Goal: Task Accomplishment & Management: Manage account settings

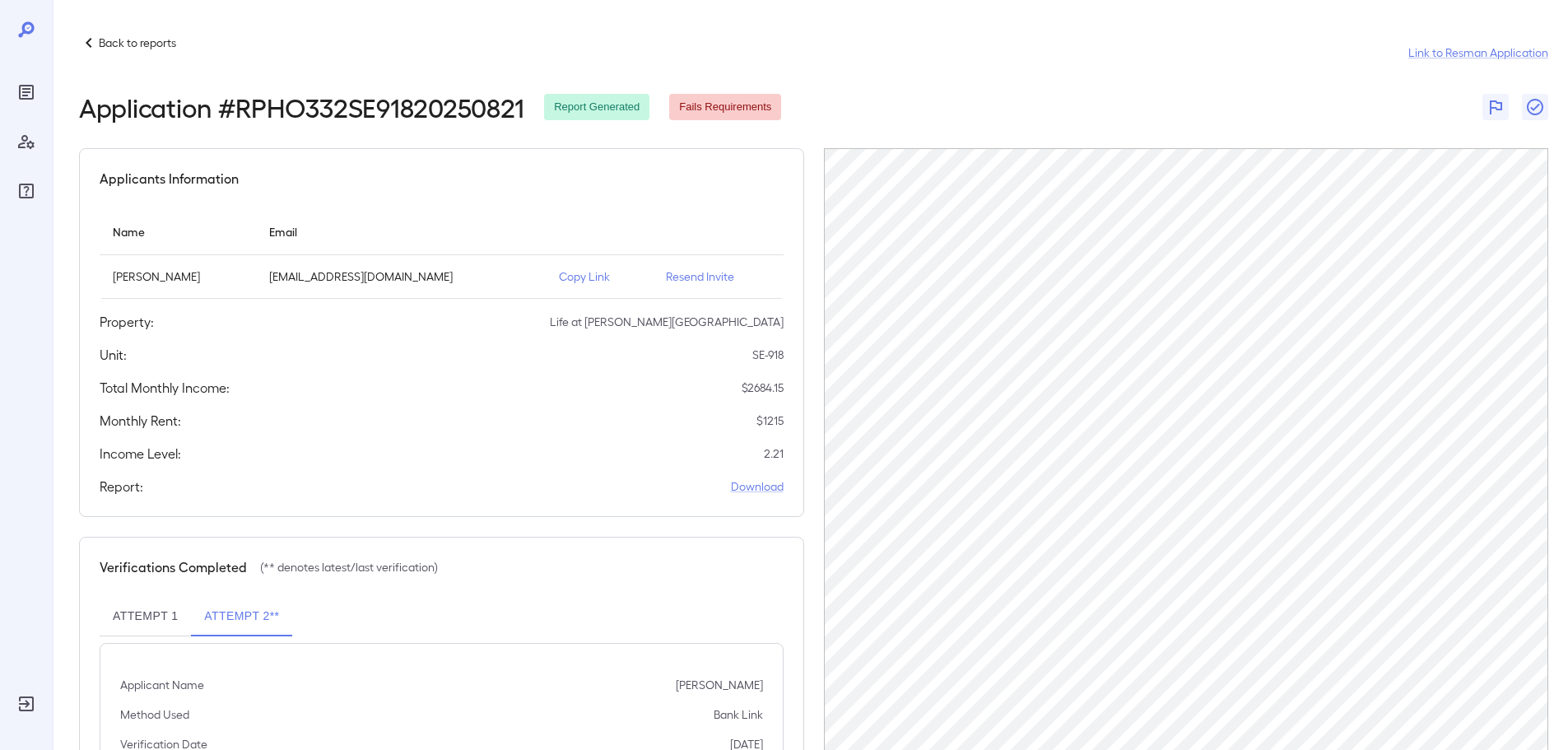
click at [158, 34] on div "Back to reports" at bounding box center [127, 42] width 97 height 20
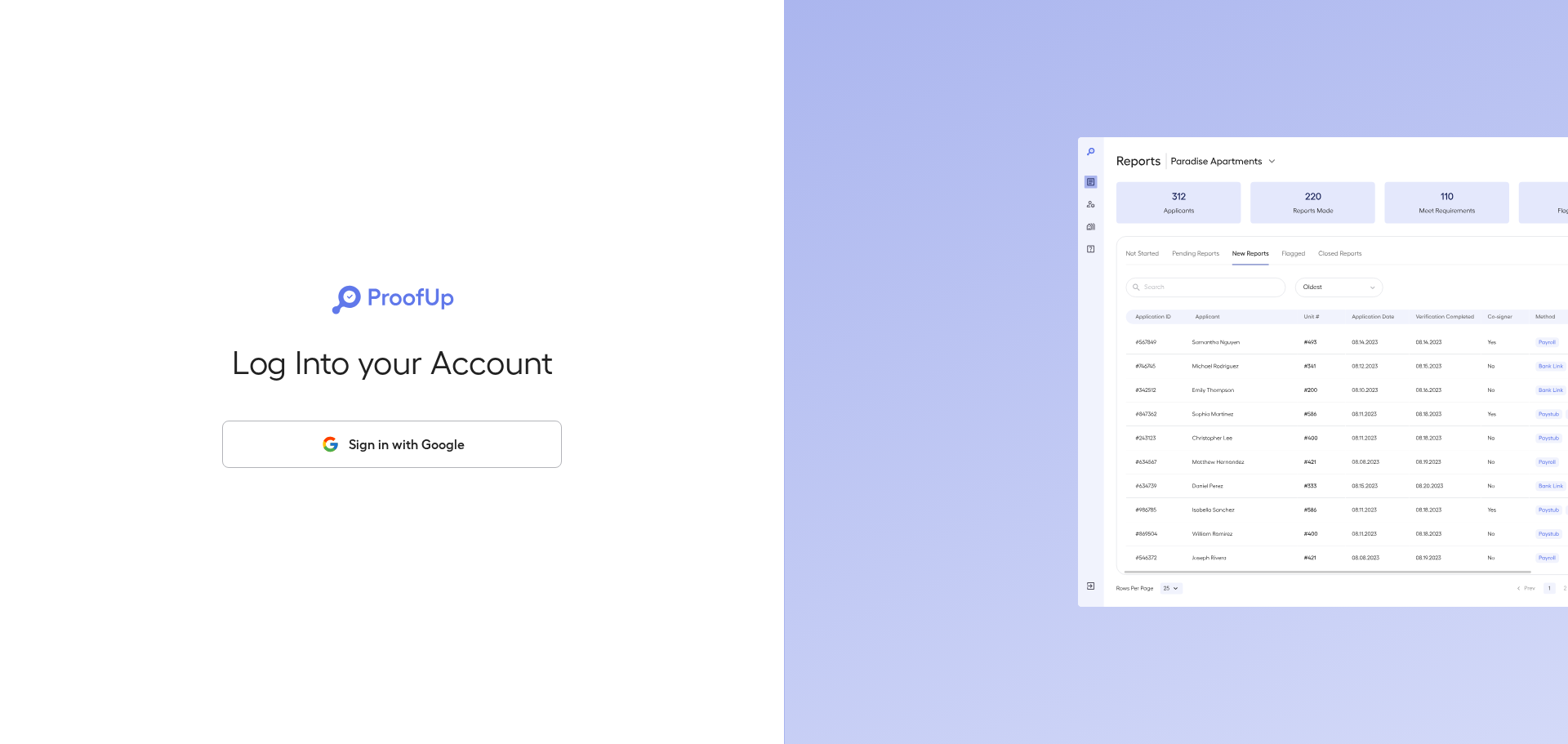
click at [374, 444] on button "Sign in with Google" at bounding box center [392, 444] width 339 height 47
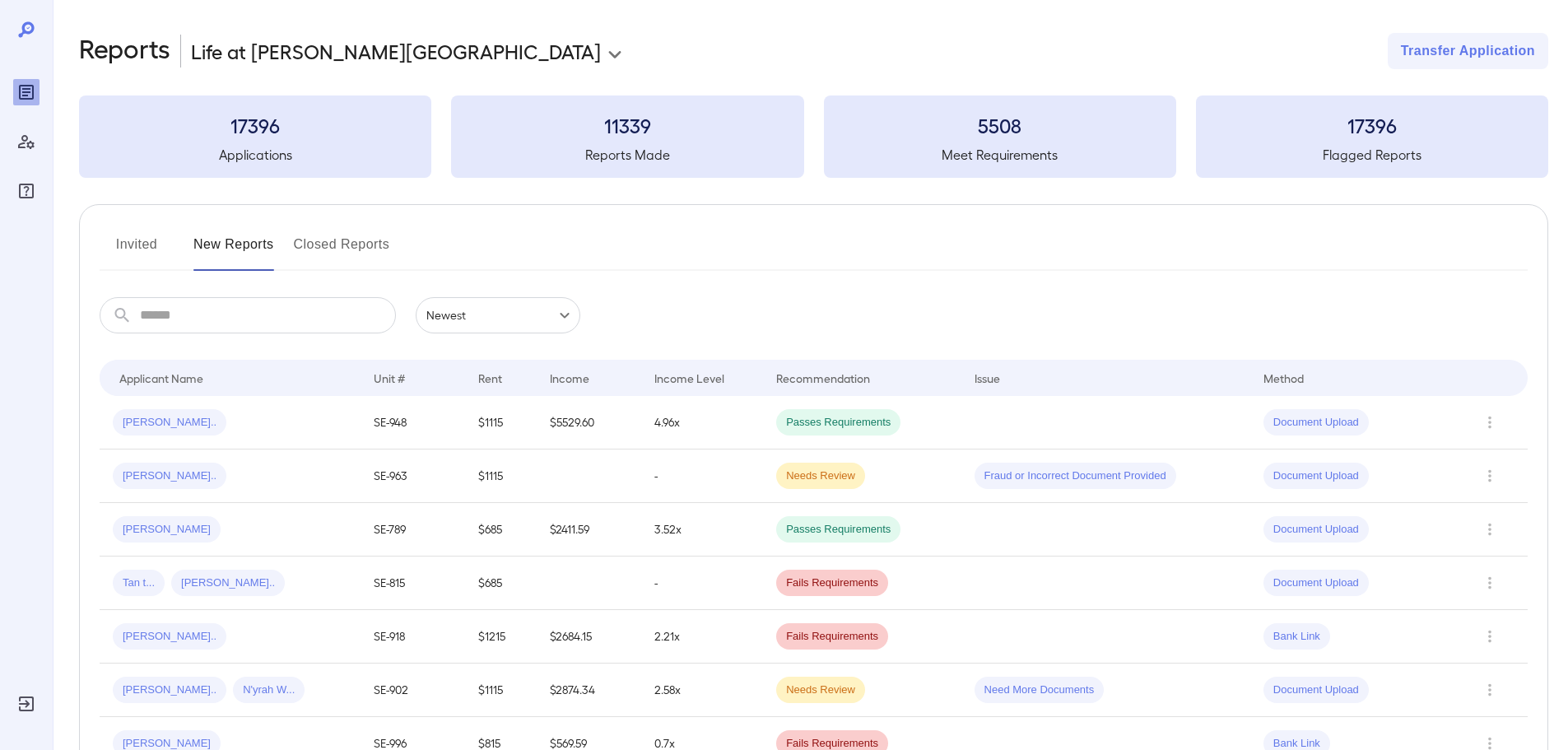
click at [159, 233] on button "Invited" at bounding box center [137, 251] width 74 height 40
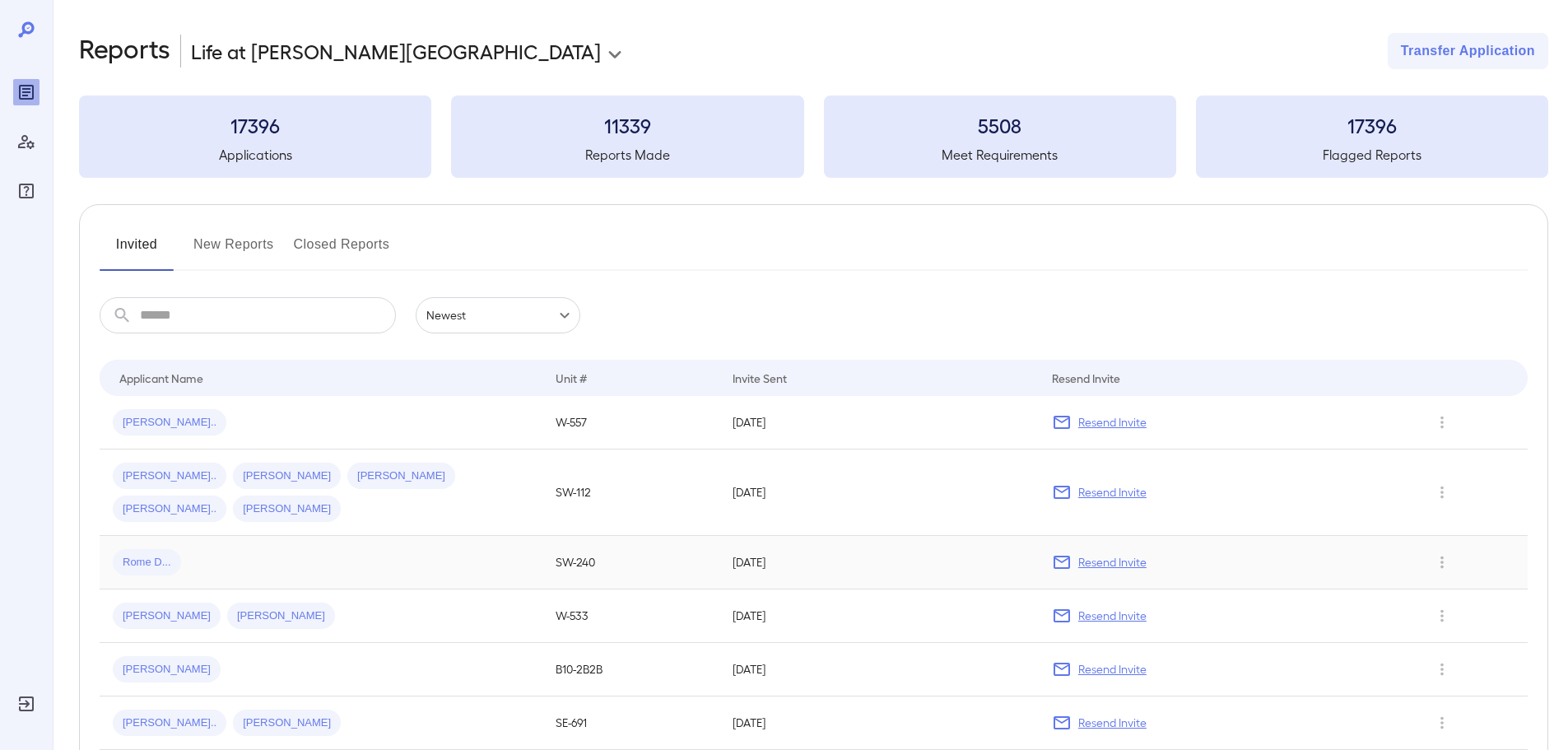
click at [1100, 554] on p "Resend Invite" at bounding box center [1112, 562] width 68 height 16
